Goal: Information Seeking & Learning: Learn about a topic

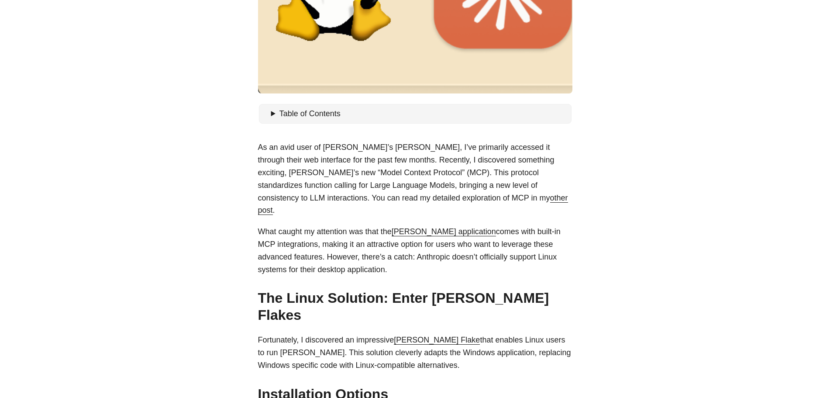
scroll to position [305, 0]
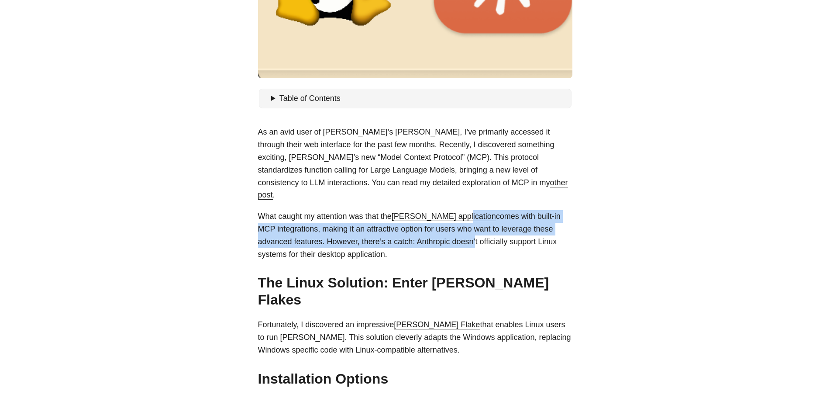
drag, startPoint x: 465, startPoint y: 193, endPoint x: 469, endPoint y: 223, distance: 30.4
click at [469, 223] on p "What caught my attention was that the [PERSON_NAME] application comes with buil…" at bounding box center [415, 235] width 314 height 50
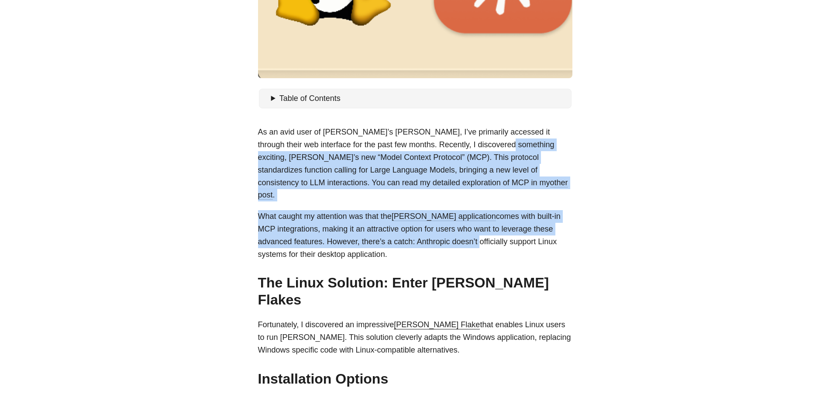
drag, startPoint x: 469, startPoint y: 223, endPoint x: 474, endPoint y: 149, distance: 73.9
click at [510, 210] on p "What caught my attention was that the [PERSON_NAME] application comes with buil…" at bounding box center [415, 235] width 314 height 50
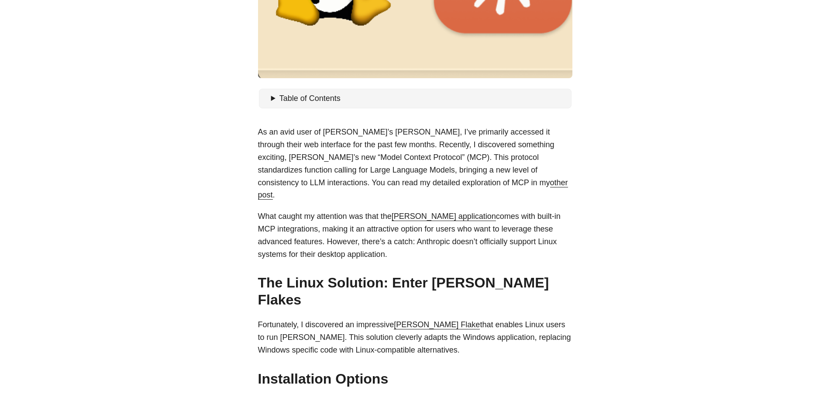
drag, startPoint x: 509, startPoint y: 231, endPoint x: 522, endPoint y: 244, distance: 18.5
click at [522, 244] on p "What caught my attention was that the [PERSON_NAME] application comes with buil…" at bounding box center [415, 235] width 314 height 50
click at [508, 245] on p "What caught my attention was that the [PERSON_NAME] application comes with buil…" at bounding box center [415, 235] width 314 height 50
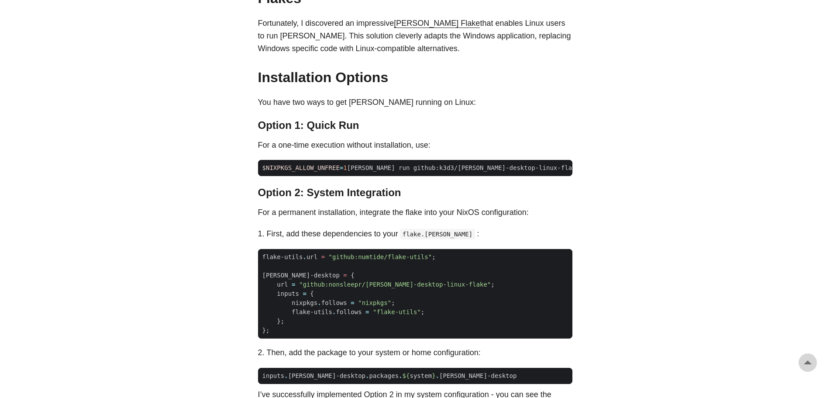
scroll to position [611, 0]
